Goal: Information Seeking & Learning: Learn about a topic

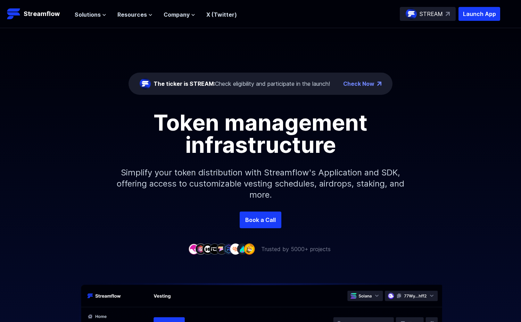
click at [92, 10] on span "Solutions" at bounding box center [88, 14] width 26 height 8
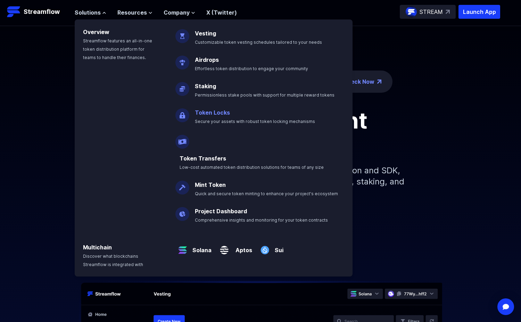
click at [201, 114] on link "Token Locks" at bounding box center [212, 112] width 35 height 7
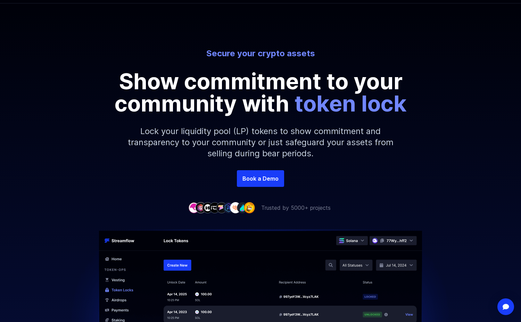
scroll to position [27, 0]
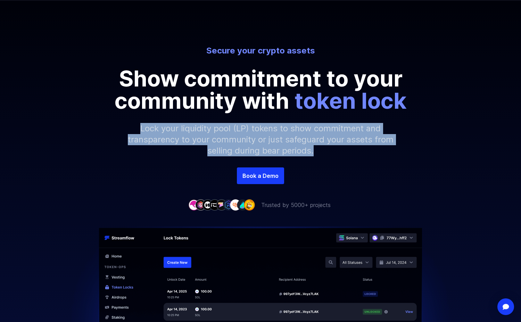
drag, startPoint x: 139, startPoint y: 127, endPoint x: 320, endPoint y: 154, distance: 183.6
click at [320, 154] on p "Lock your liquidity pool (LP) tokens to show commitment and transparency to you…" at bounding box center [260, 140] width 299 height 56
copy p "Lock your liquidity pool (LP) tokens to show commitment and transparency to you…"
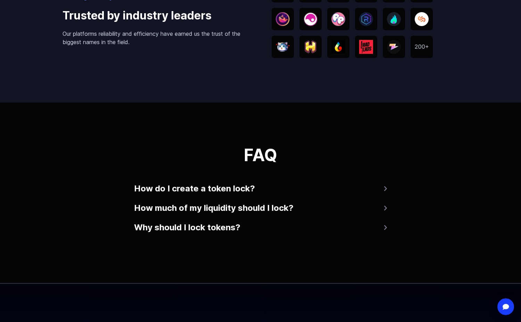
scroll to position [1266, 0]
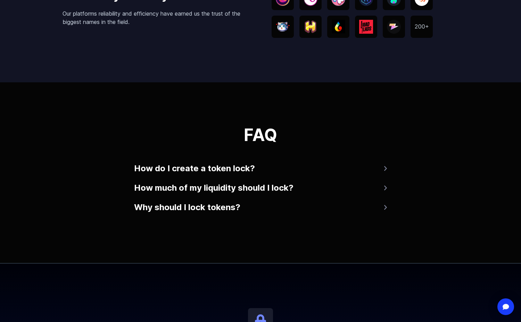
click at [331, 168] on button "How do I create a token lock?" at bounding box center [260, 168] width 253 height 17
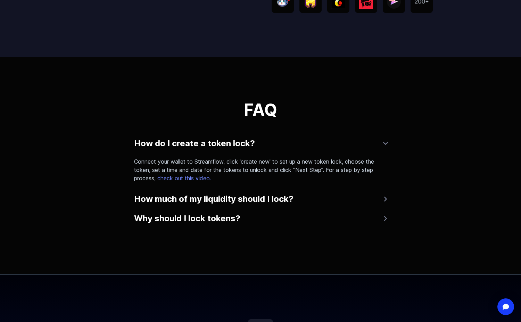
scroll to position [1318, 0]
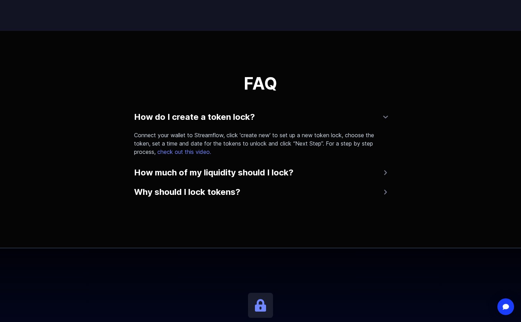
click at [331, 168] on button "How much of my liquidity should I lock?" at bounding box center [260, 172] width 253 height 17
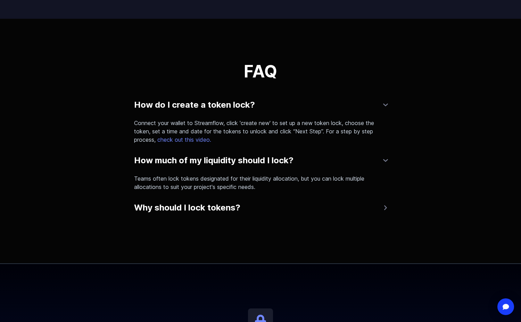
scroll to position [1349, 0]
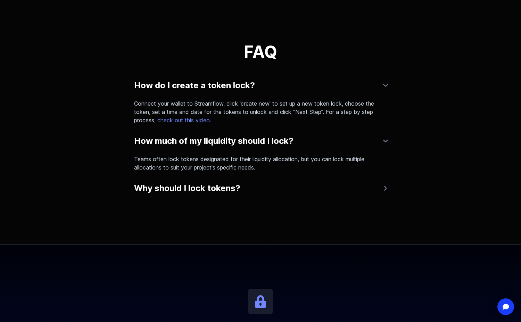
click at [320, 195] on button "Why should I lock tokens?" at bounding box center [260, 188] width 253 height 17
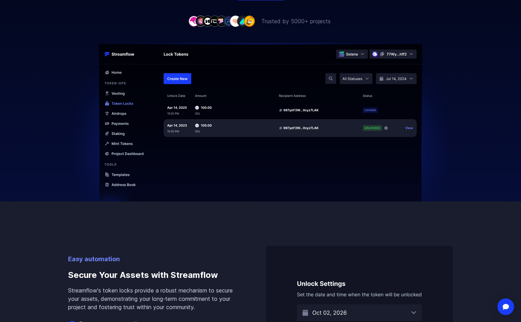
scroll to position [0, 0]
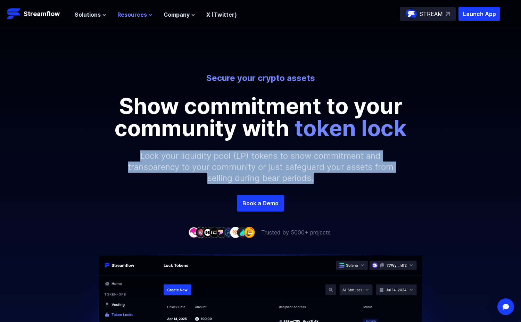
click at [126, 17] on span "Resources" at bounding box center [132, 14] width 30 height 8
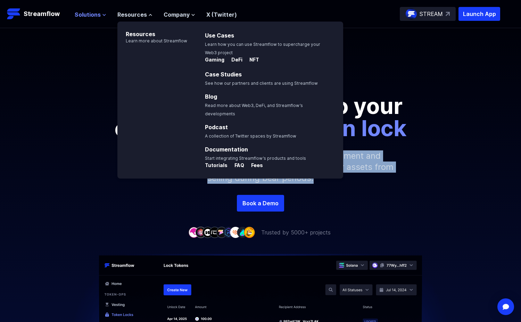
click at [99, 14] on span "Solutions" at bounding box center [88, 14] width 26 height 8
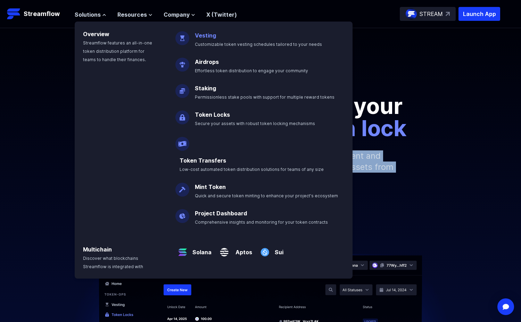
click at [207, 35] on link "Vesting" at bounding box center [205, 35] width 21 height 7
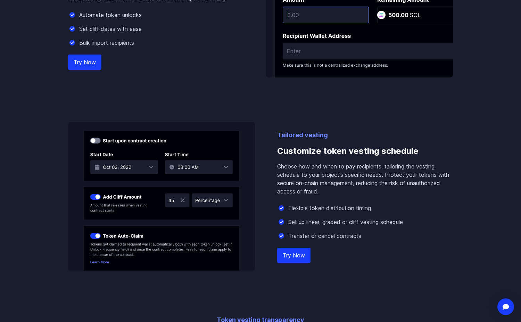
scroll to position [555, 0]
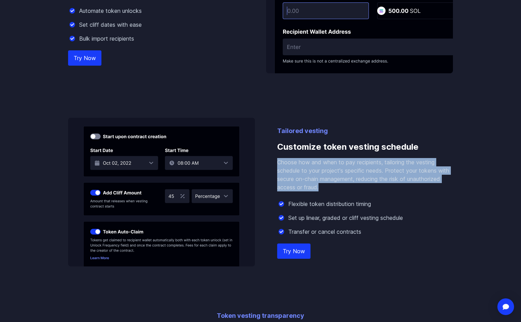
drag, startPoint x: 276, startPoint y: 163, endPoint x: 333, endPoint y: 185, distance: 61.3
click at [333, 185] on div "Tailored vesting Customize token vesting schedule Choose how and when to pay re…" at bounding box center [260, 192] width 385 height 149
click at [332, 185] on p "Choose how and when to pay recipients, tailoring the vesting schedule to your p…" at bounding box center [365, 174] width 176 height 33
drag, startPoint x: 332, startPoint y: 185, endPoint x: 278, endPoint y: 162, distance: 58.4
click at [278, 162] on p "Choose how and when to pay recipients, tailoring the vesting schedule to your p…" at bounding box center [365, 174] width 176 height 33
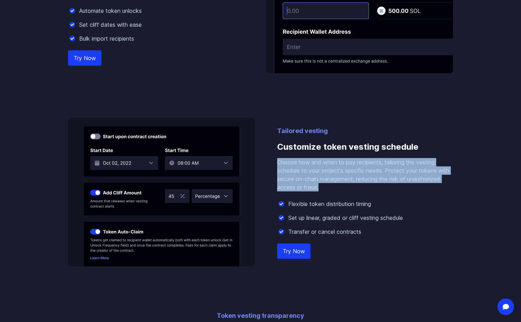
click at [278, 162] on p "Choose how and when to pay recipients, tailoring the vesting schedule to your p…" at bounding box center [365, 174] width 176 height 33
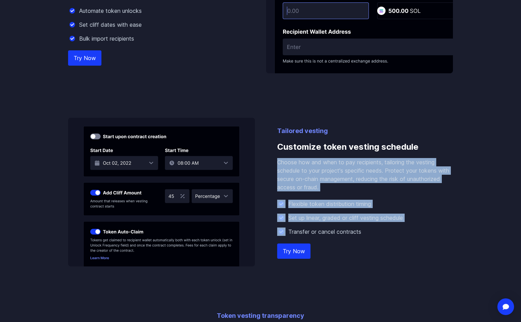
drag, startPoint x: 278, startPoint y: 162, endPoint x: 370, endPoint y: 225, distance: 111.0
click at [370, 225] on div "Tailored vesting Customize token vesting schedule Choose how and when to pay re…" at bounding box center [365, 196] width 176 height 140
click at [370, 225] on div "Flexible token distribution timing Set up linear, graded or cliff vesting sched…" at bounding box center [365, 218] width 176 height 36
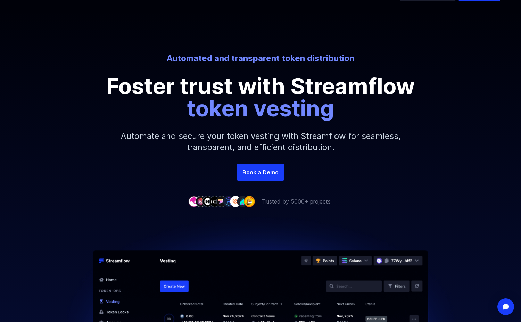
scroll to position [8, 0]
